Goal: Navigation & Orientation: Find specific page/section

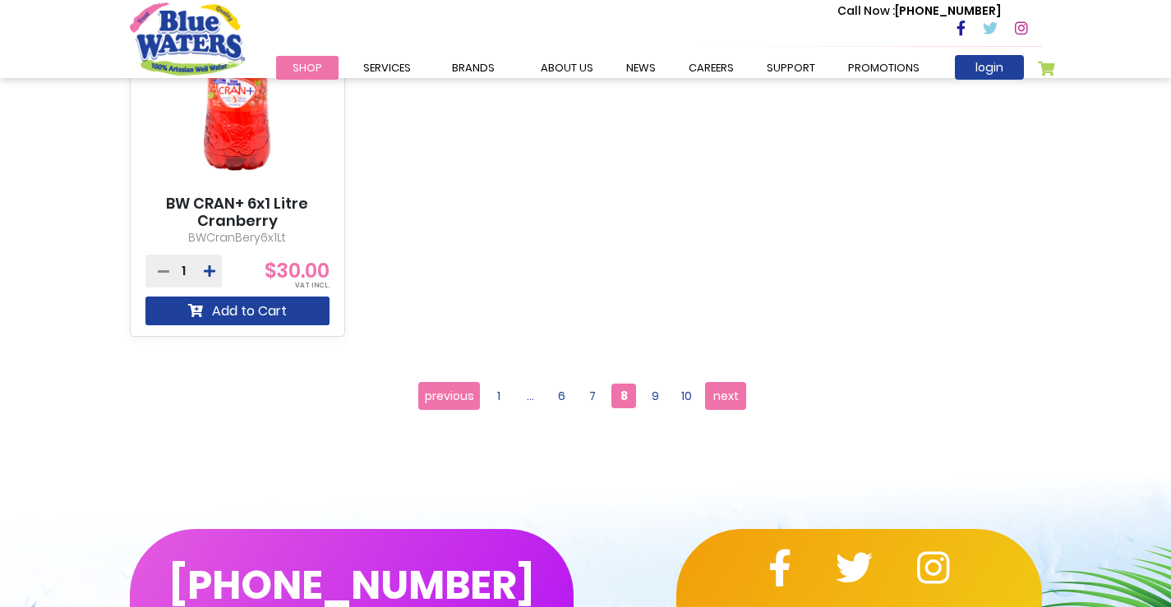
scroll to position [1643, 0]
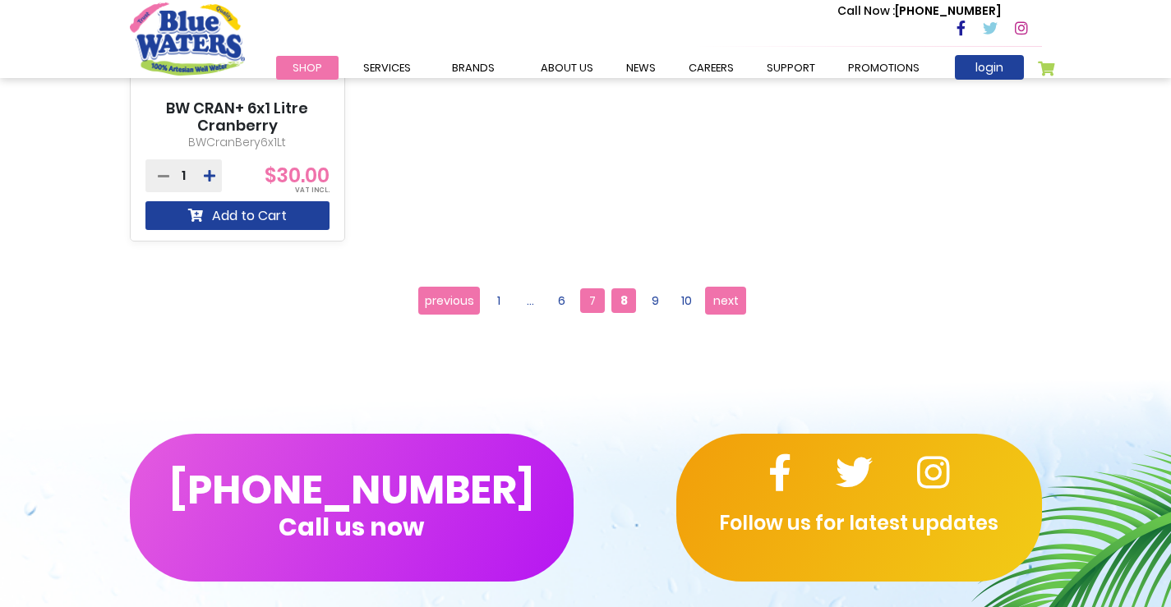
click at [596, 303] on span "7" at bounding box center [592, 300] width 25 height 25
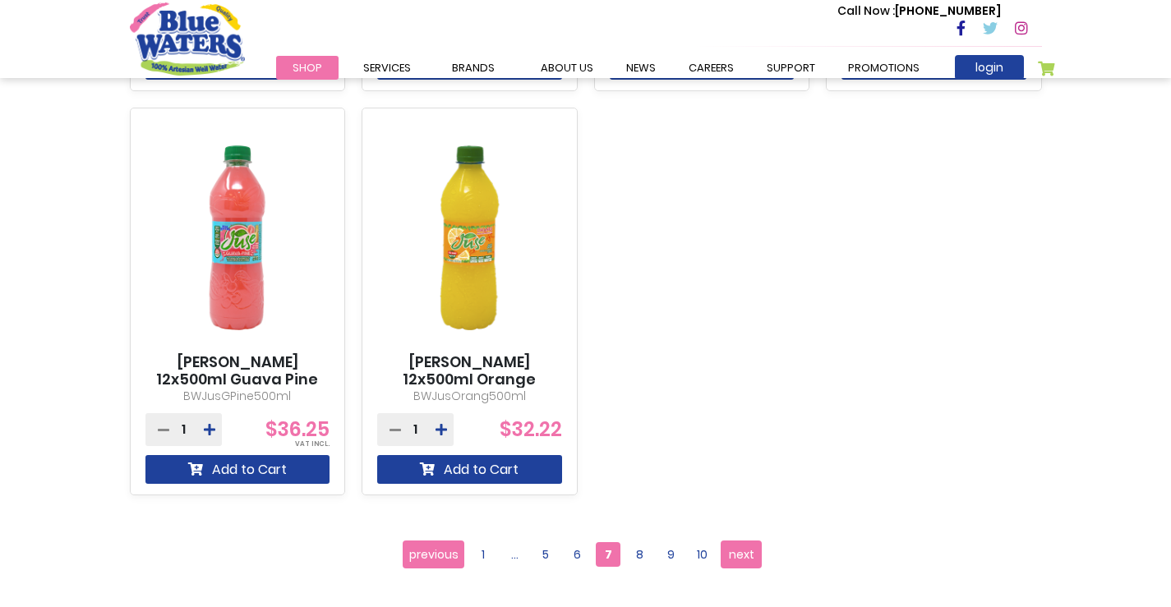
scroll to position [1398, 0]
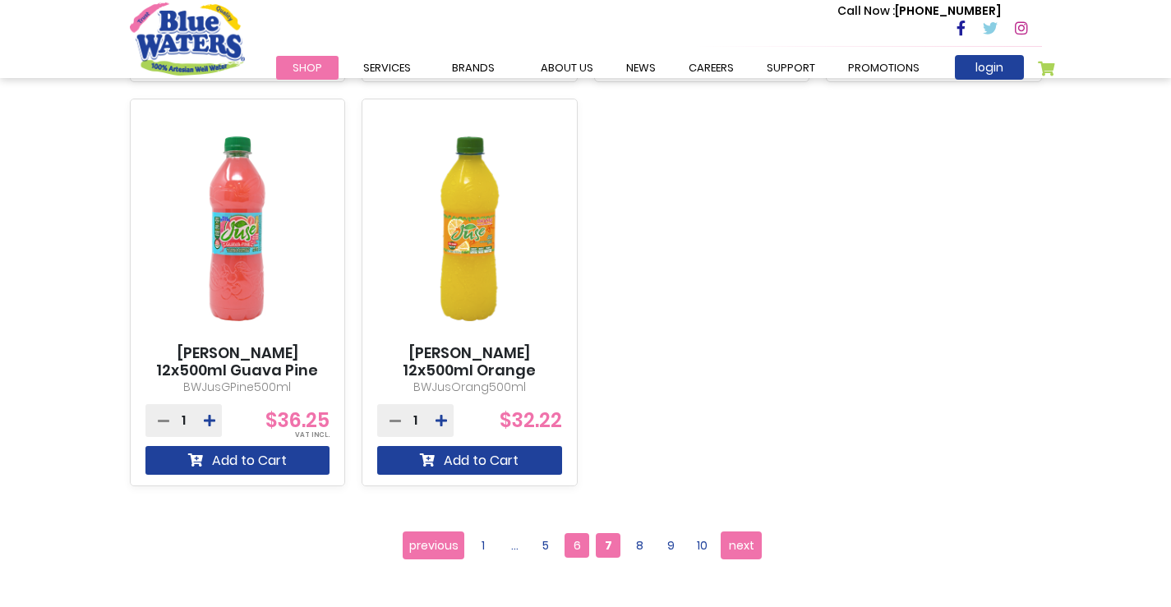
click at [582, 546] on span "6" at bounding box center [576, 545] width 25 height 25
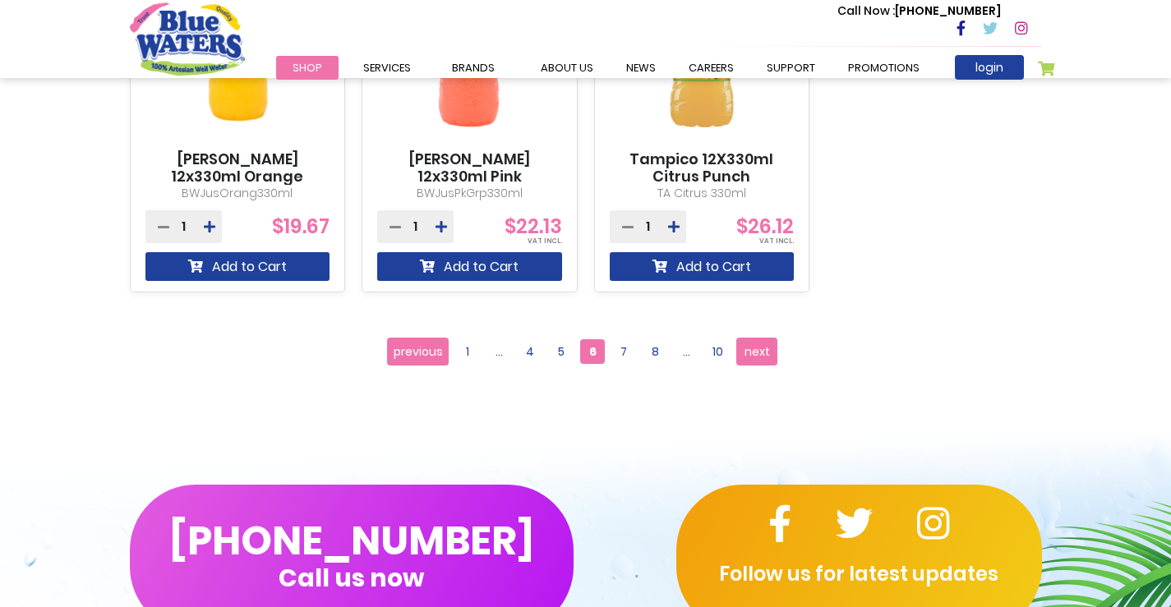
scroll to position [1561, 0]
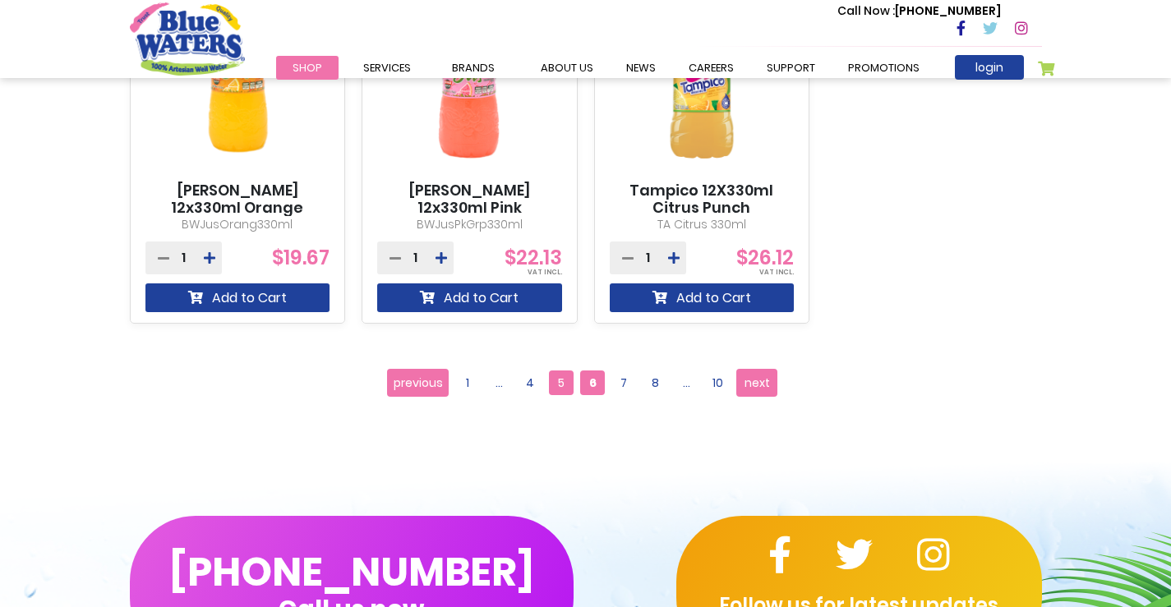
click at [565, 377] on span "5" at bounding box center [561, 383] width 25 height 25
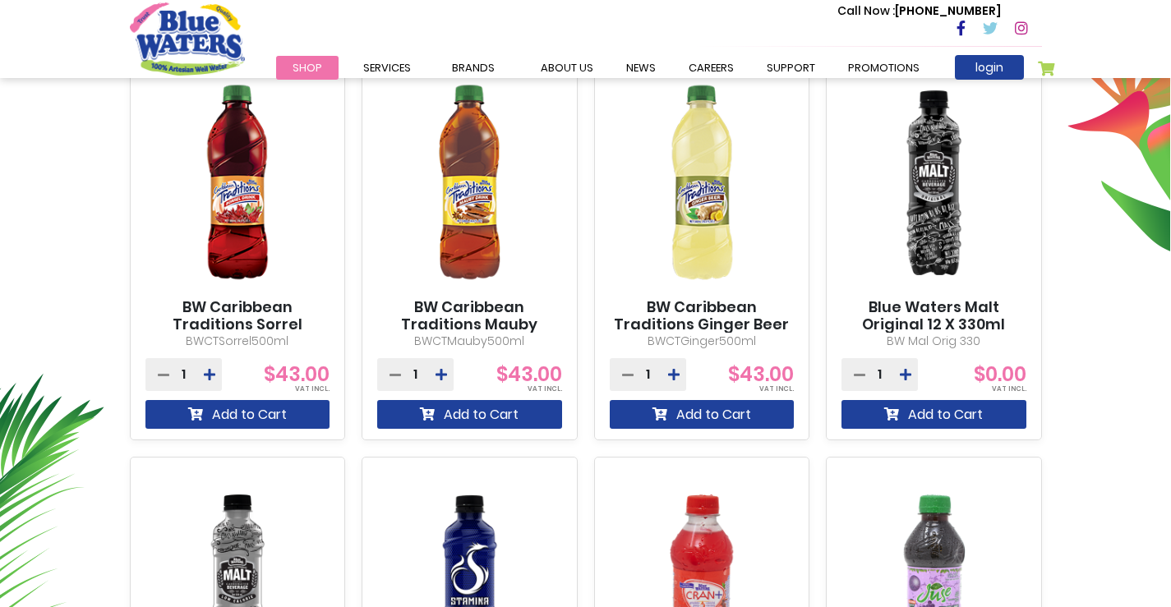
scroll to position [609, 0]
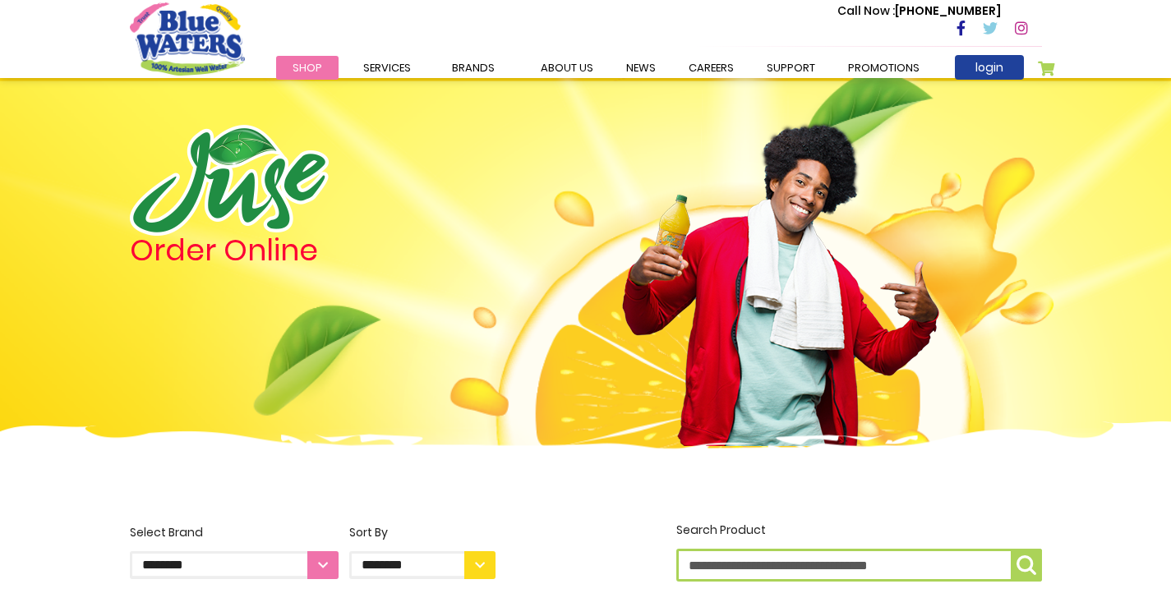
scroll to position [1398, 0]
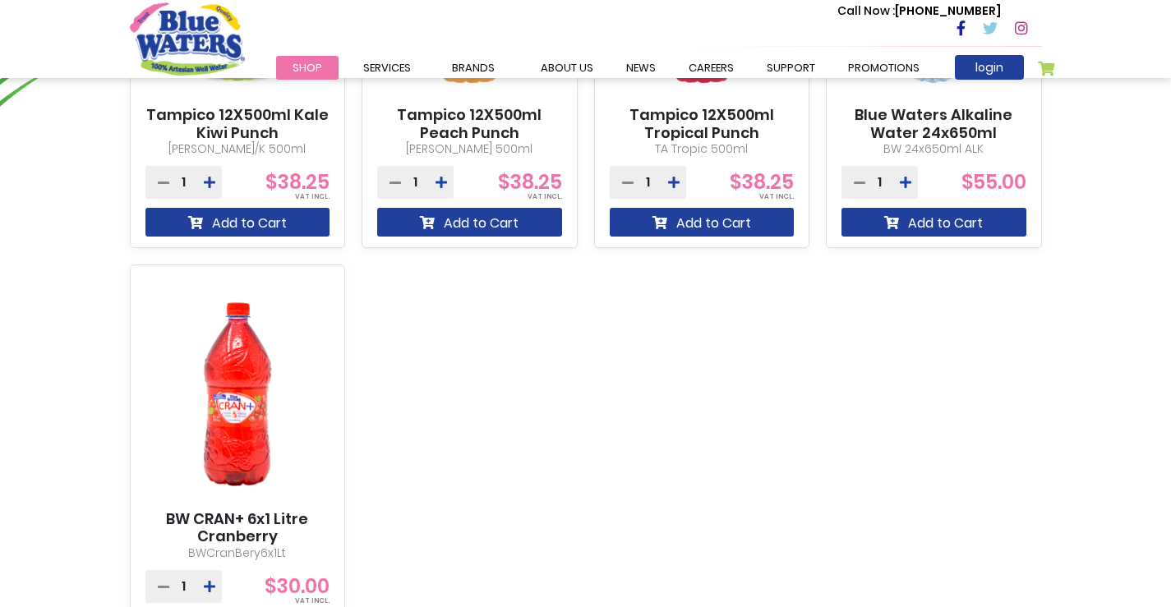
scroll to position [1643, 0]
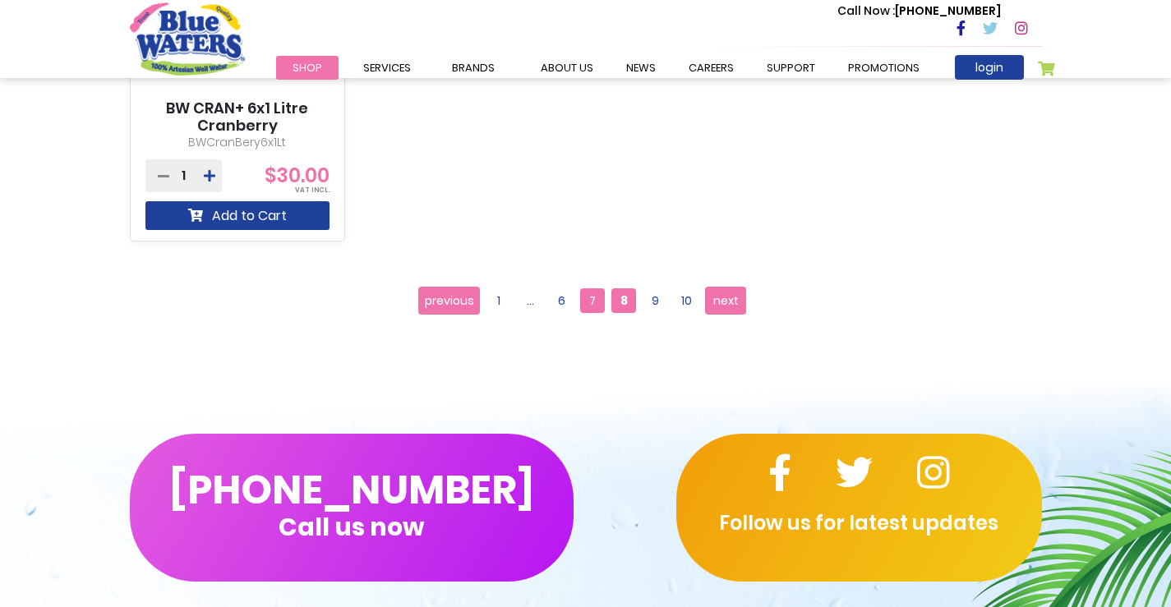
click at [596, 300] on span "7" at bounding box center [592, 300] width 25 height 25
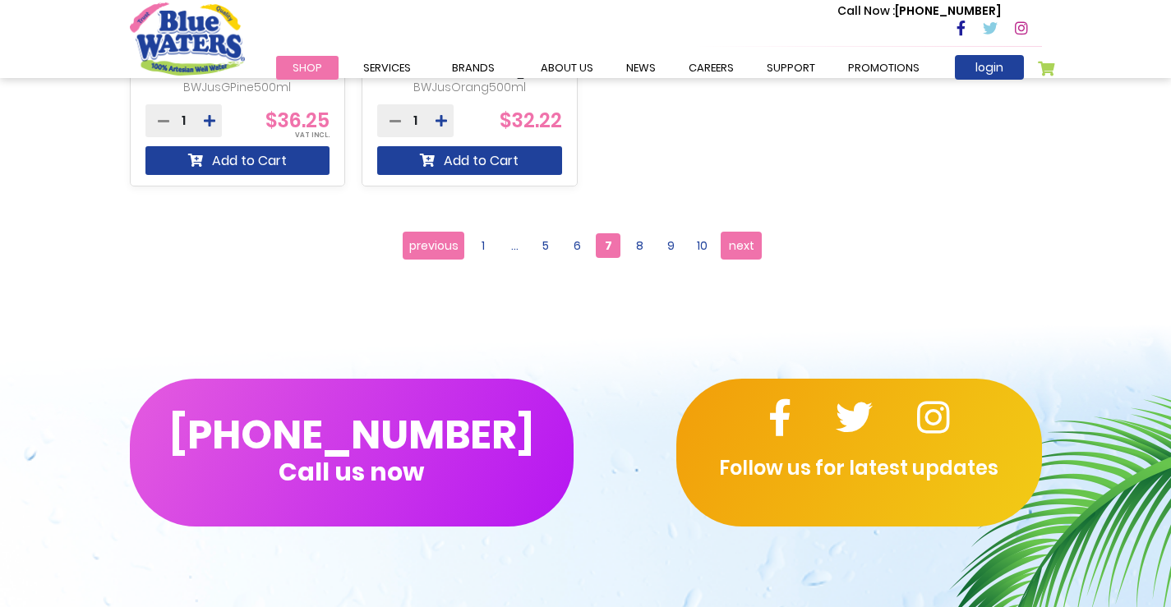
scroll to position [1807, 0]
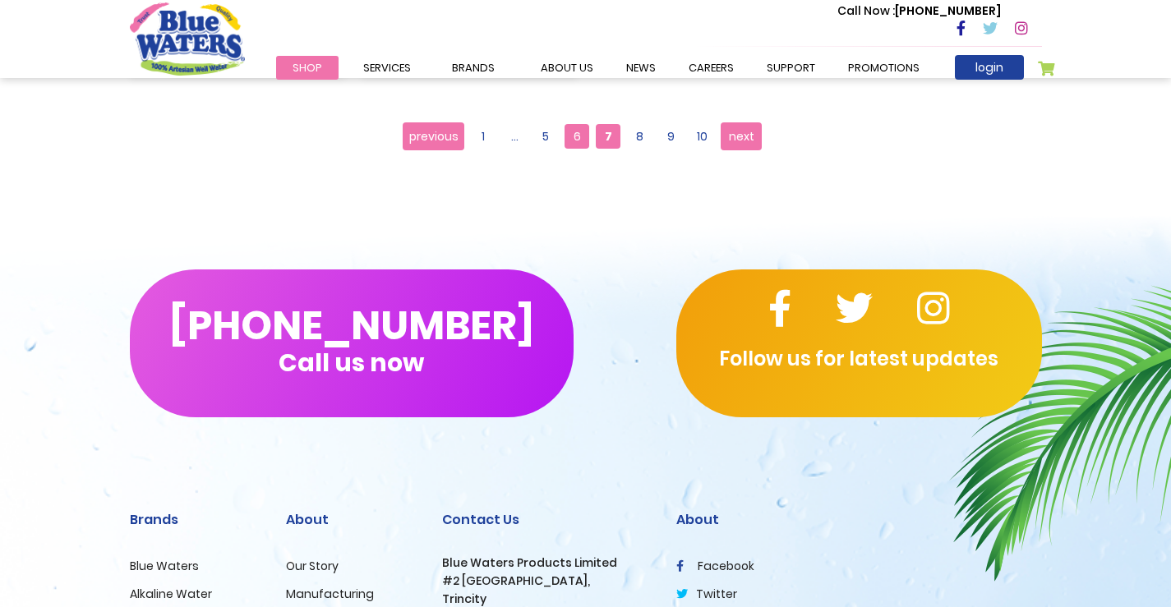
click at [577, 131] on span "6" at bounding box center [576, 136] width 25 height 25
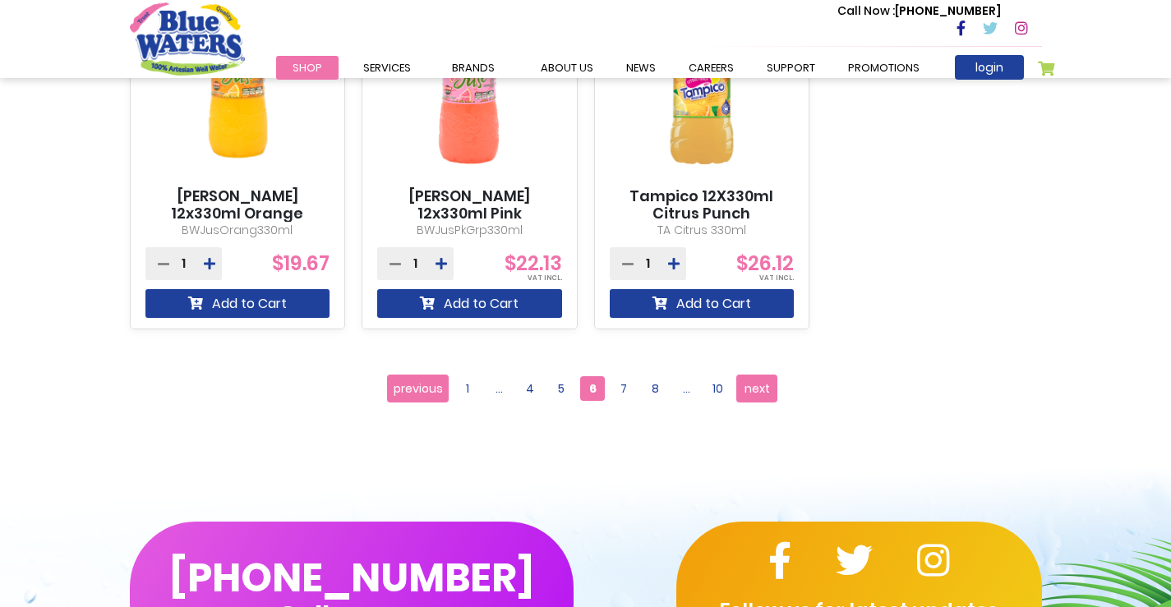
scroll to position [1643, 0]
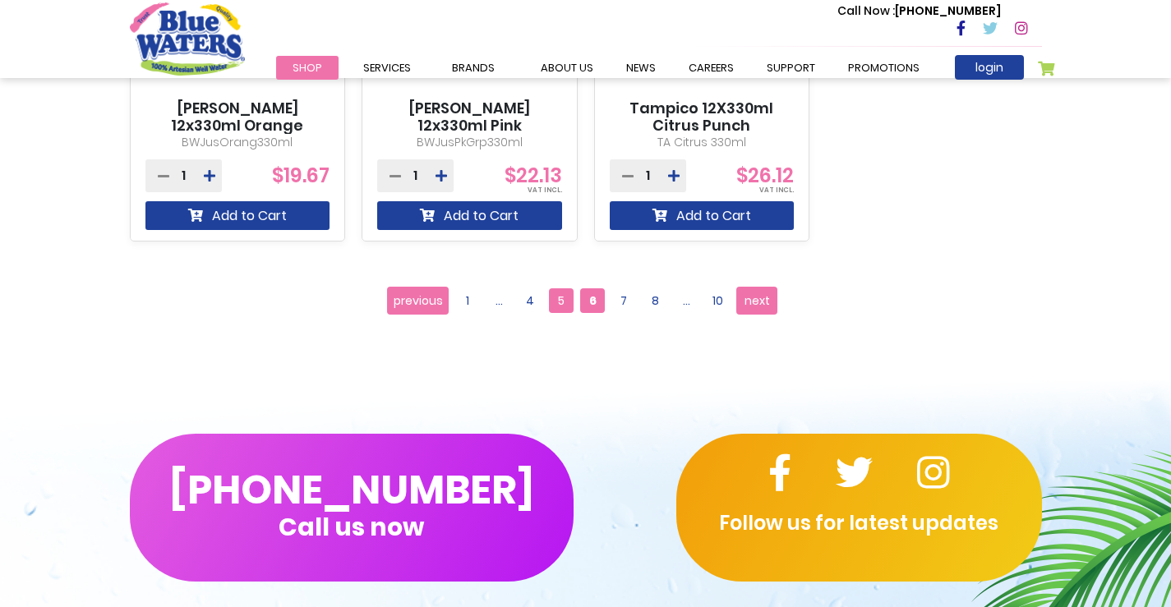
click at [566, 307] on span "5" at bounding box center [561, 300] width 25 height 25
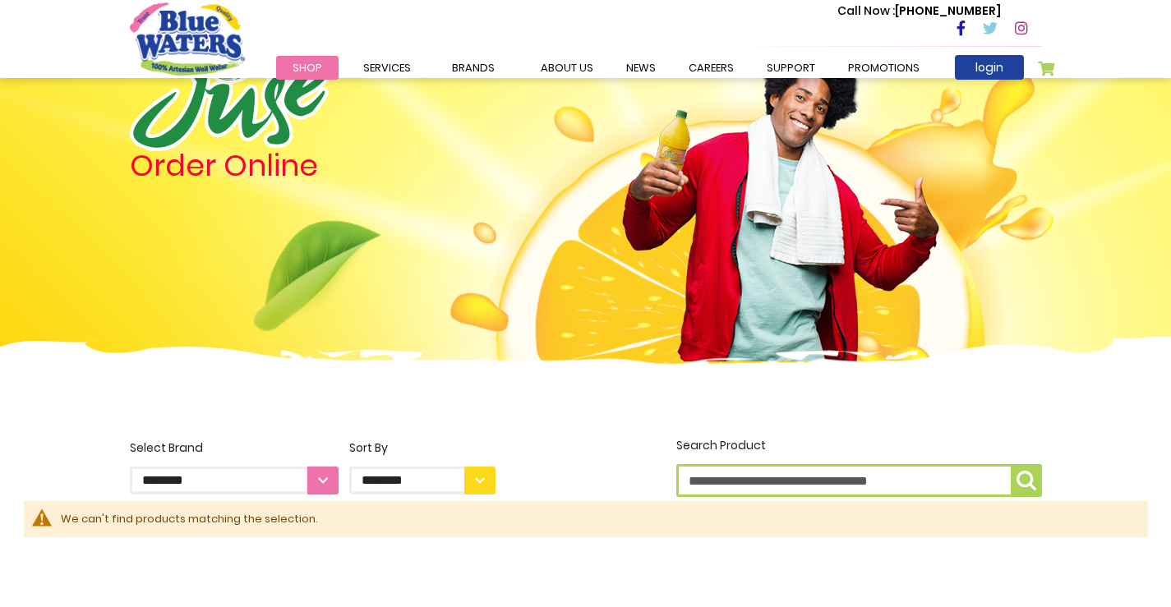
scroll to position [83, 0]
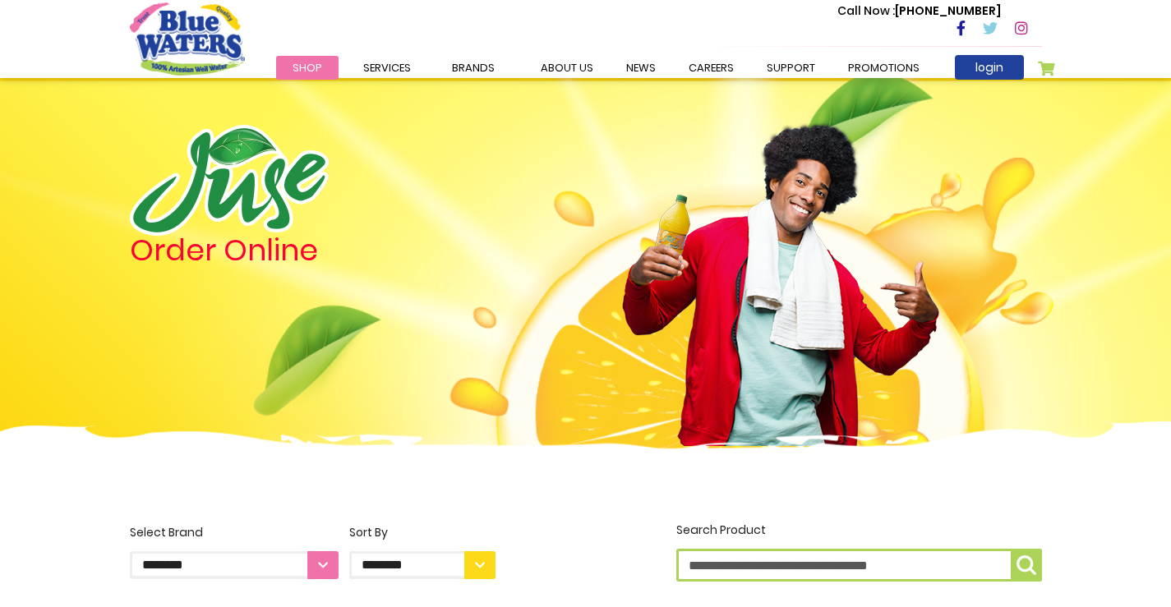
scroll to position [1807, 0]
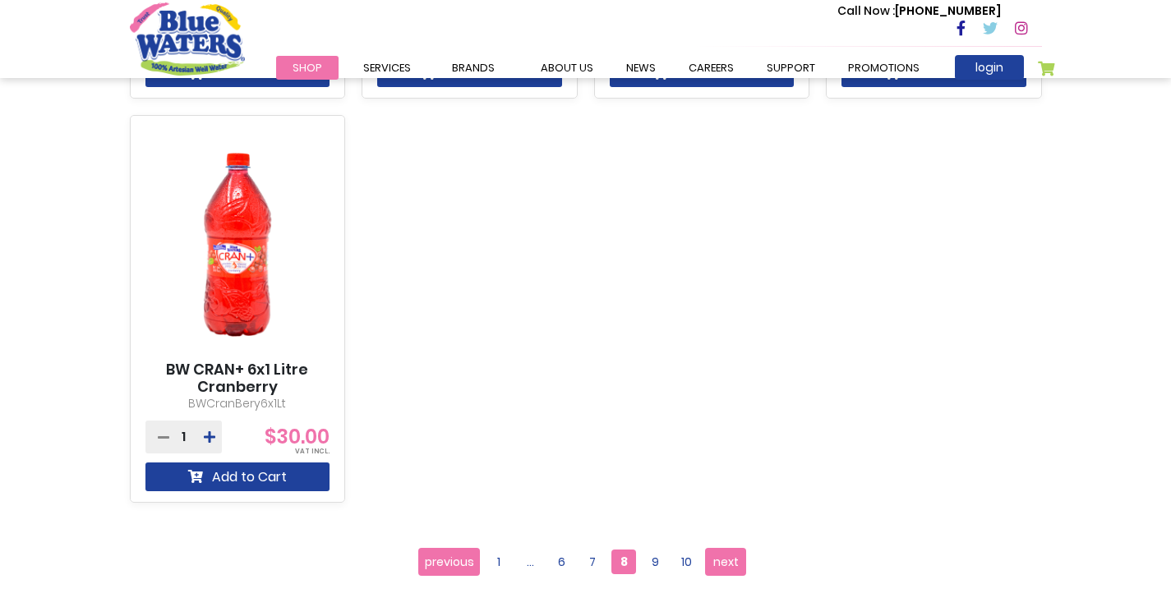
scroll to position [1408, 0]
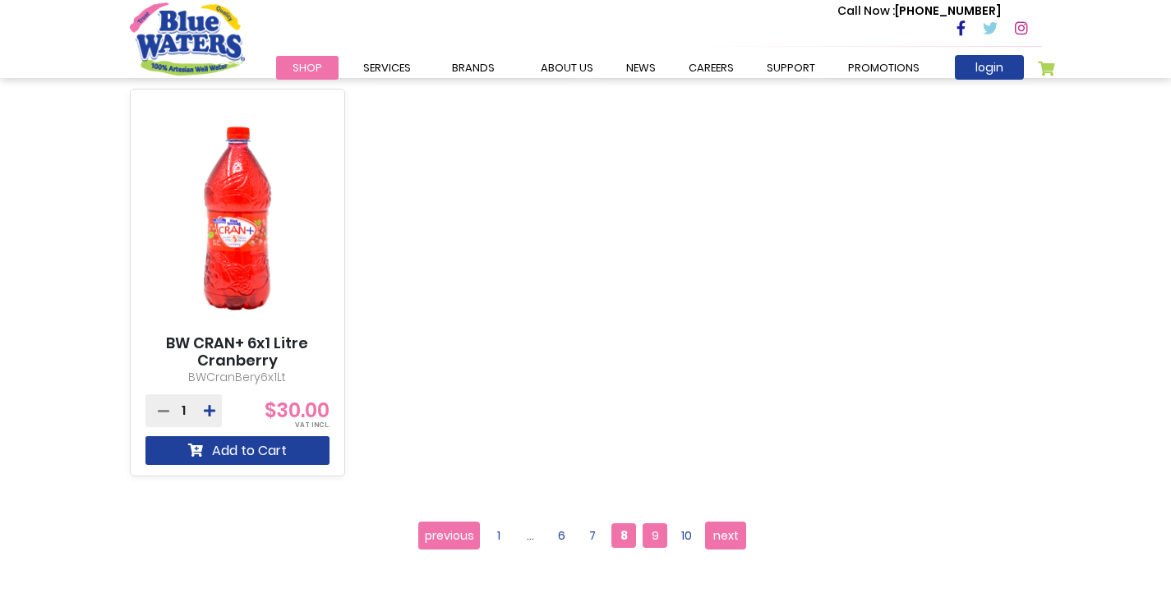
drag, startPoint x: 651, startPoint y: 540, endPoint x: 658, endPoint y: 531, distance: 11.7
click at [652, 540] on span "9" at bounding box center [654, 535] width 25 height 25
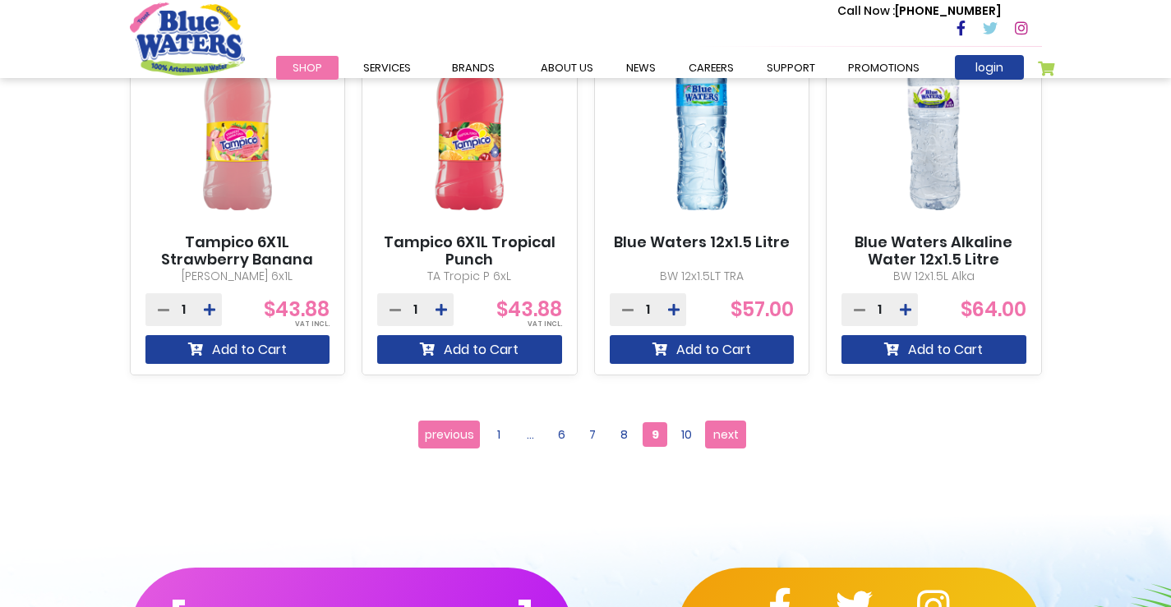
scroll to position [1643, 0]
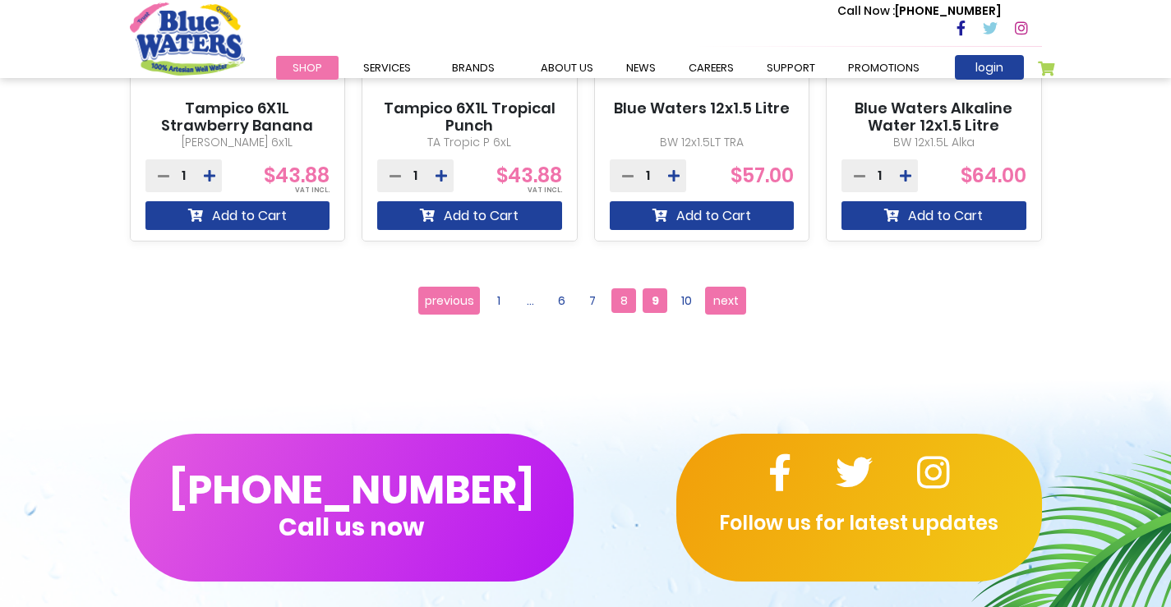
click at [624, 302] on span "8" at bounding box center [623, 300] width 25 height 25
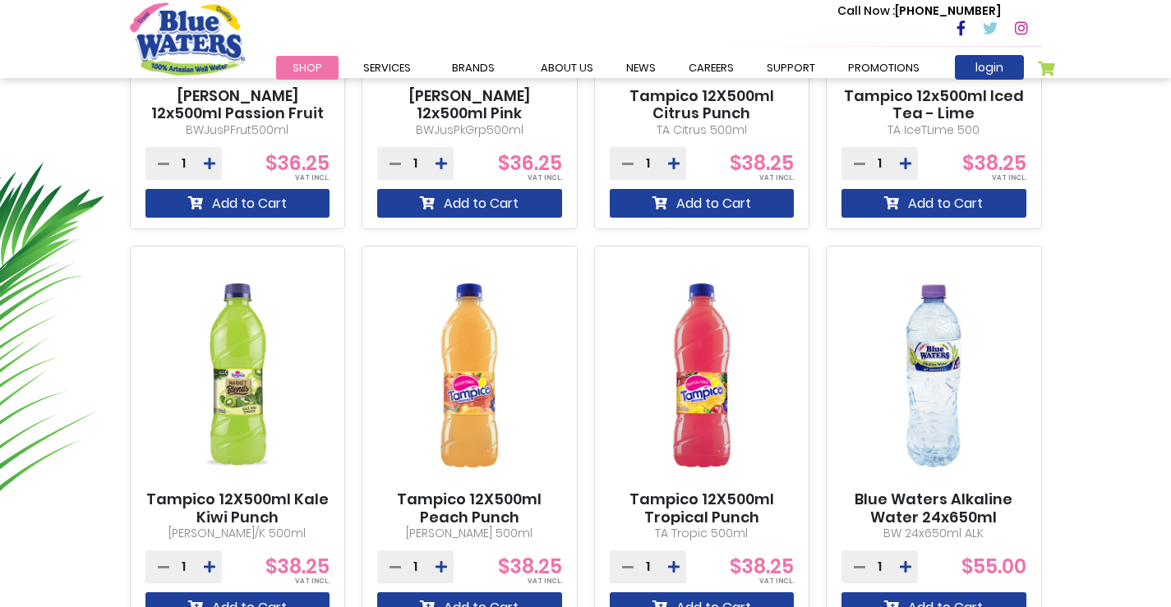
scroll to position [739, 0]
